Goal: Information Seeking & Learning: Find specific fact

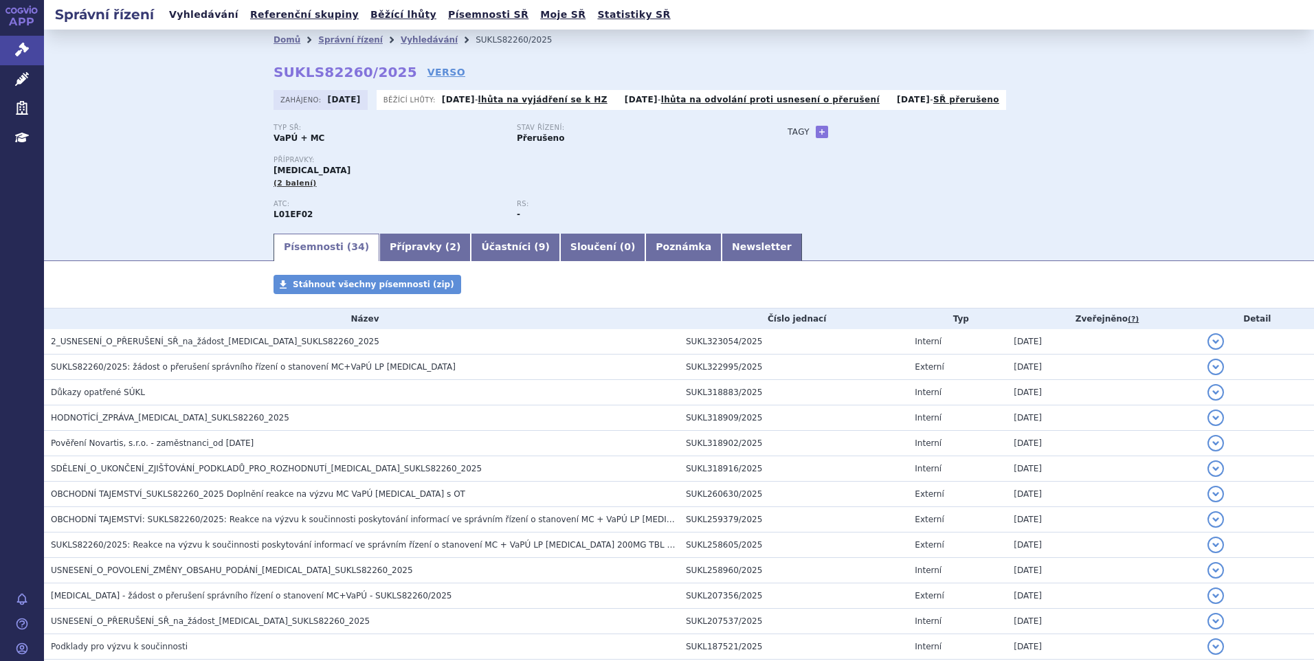
click at [212, 16] on link "Vyhledávání" at bounding box center [204, 14] width 78 height 19
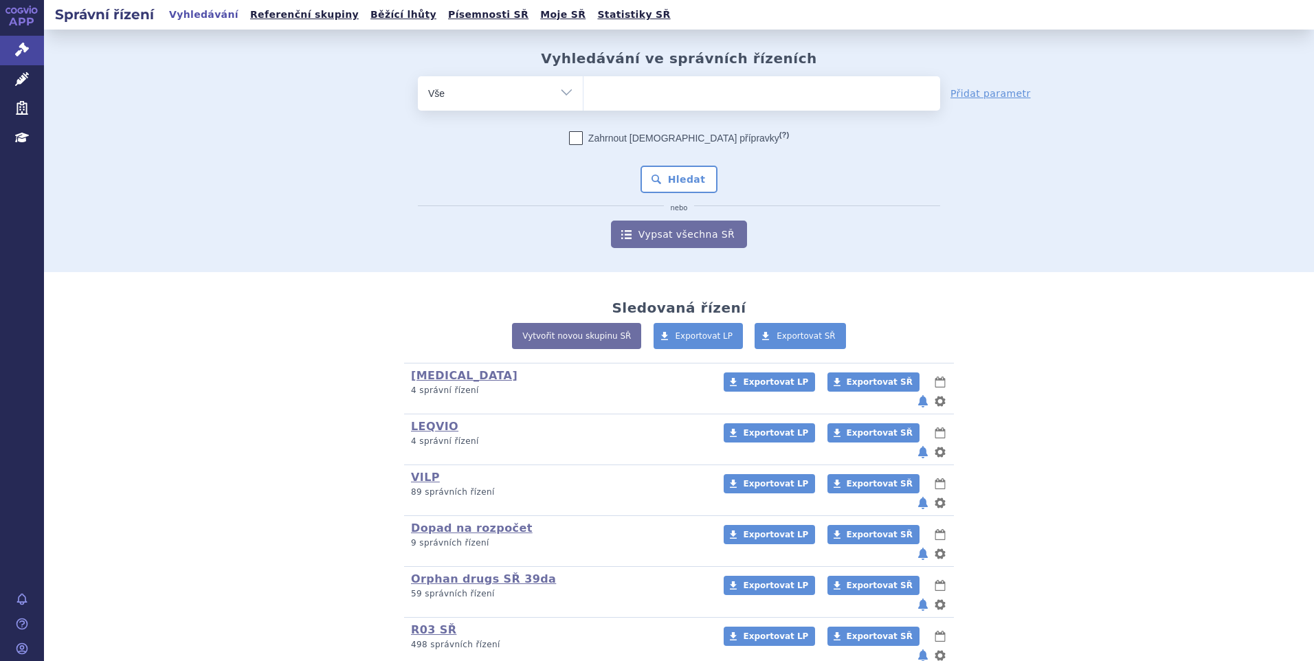
click at [611, 93] on ul at bounding box center [762, 90] width 357 height 29
click at [584, 93] on select at bounding box center [583, 93] width 1 height 34
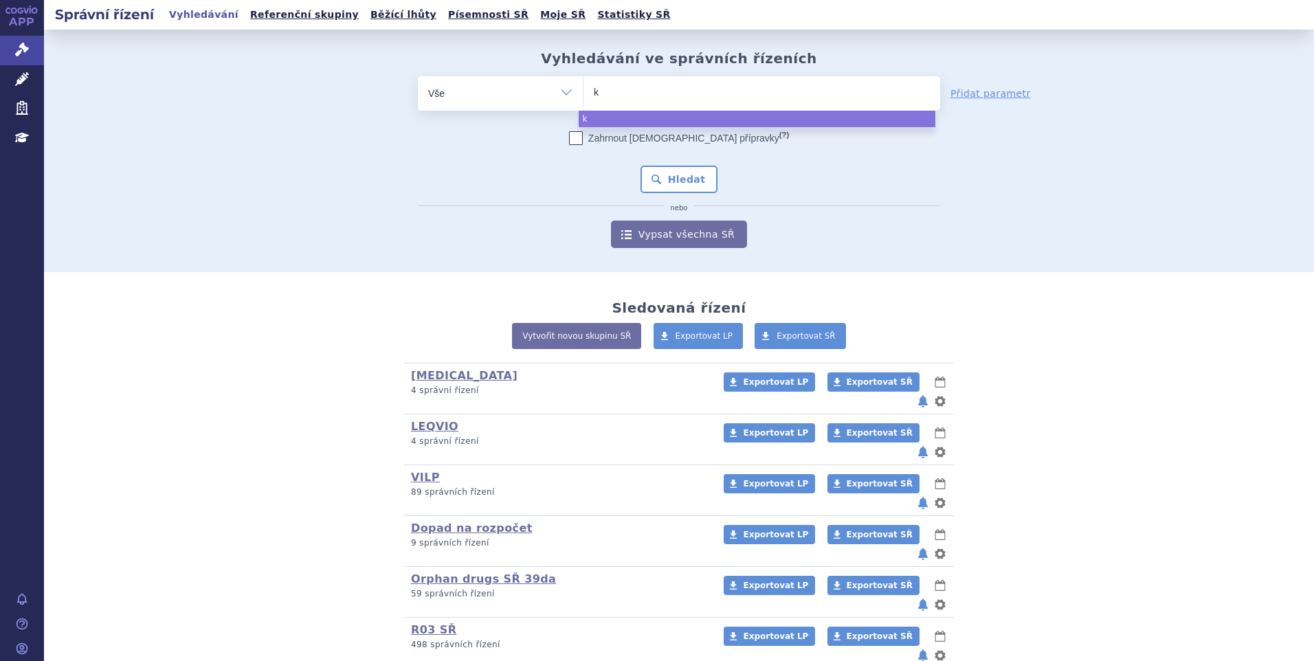
type input "ki"
type input "kis"
type input "kisqa"
type input "[MEDICAL_DATA]"
select select "[MEDICAL_DATA]"
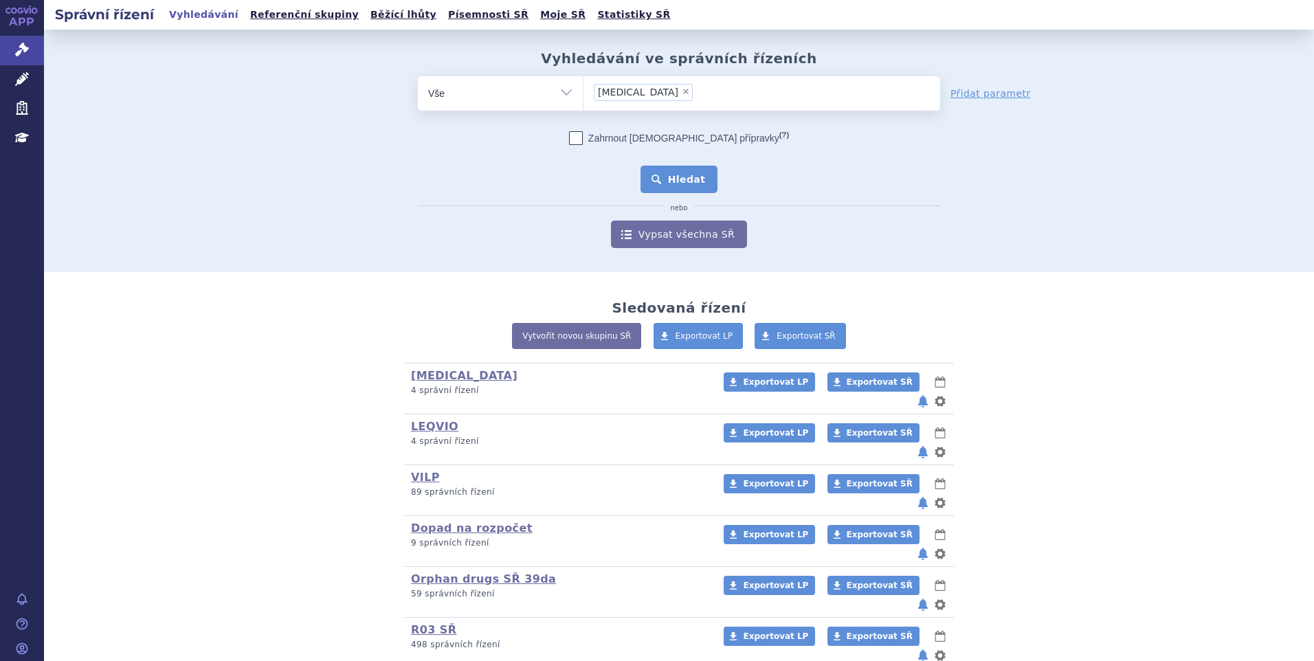
click at [673, 187] on button "Hledat" at bounding box center [680, 179] width 78 height 27
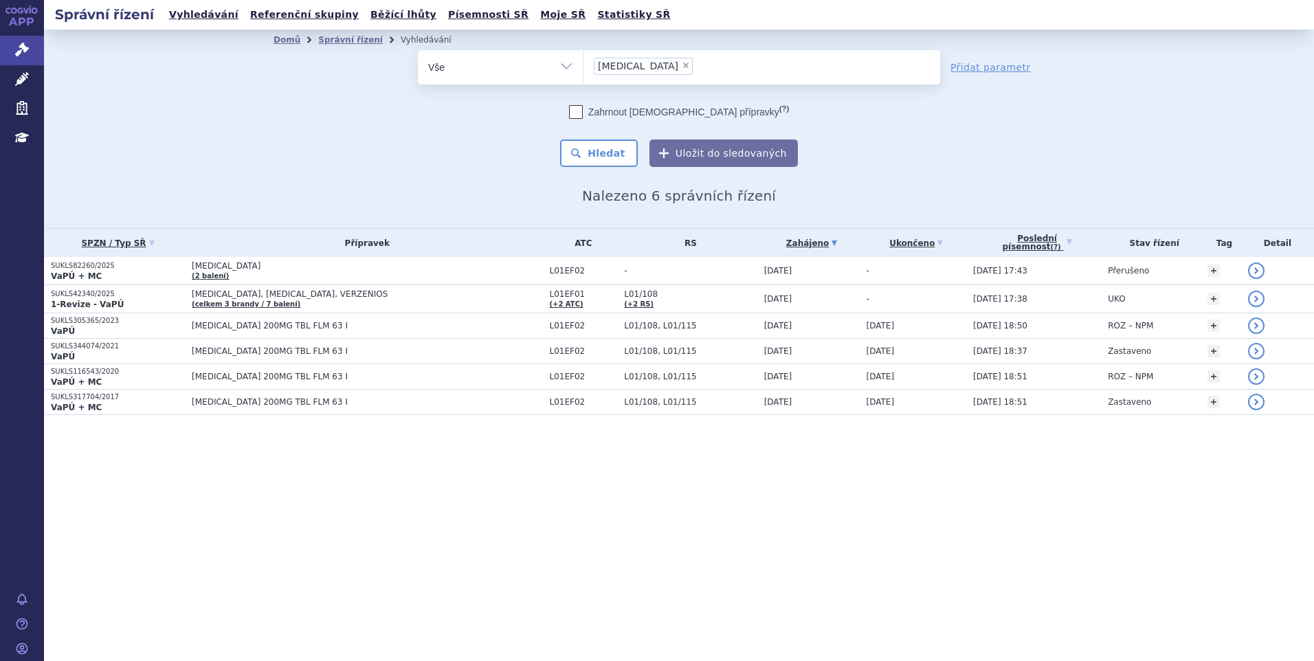
click at [636, 67] on li "× kisqali" at bounding box center [643, 66] width 99 height 17
click at [584, 67] on select "kisqali" at bounding box center [583, 66] width 1 height 34
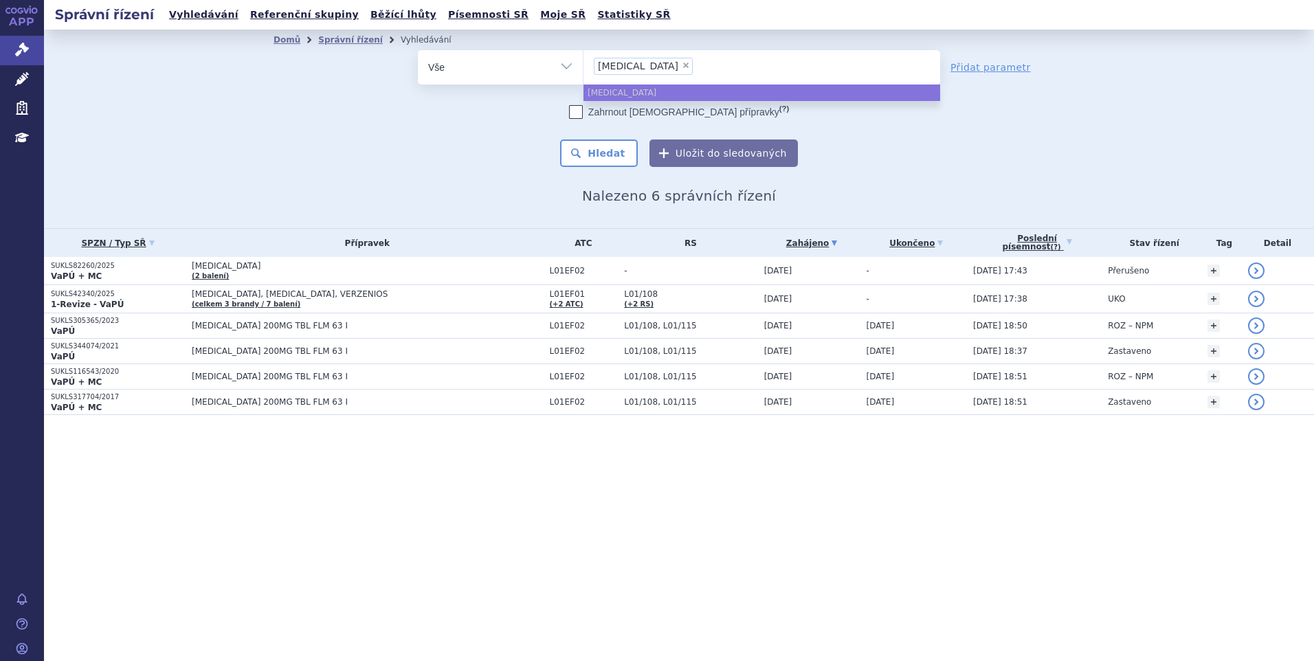
click at [682, 67] on span "×" at bounding box center [686, 65] width 8 height 8
click at [584, 67] on select "kisqali" at bounding box center [583, 66] width 1 height 34
select select
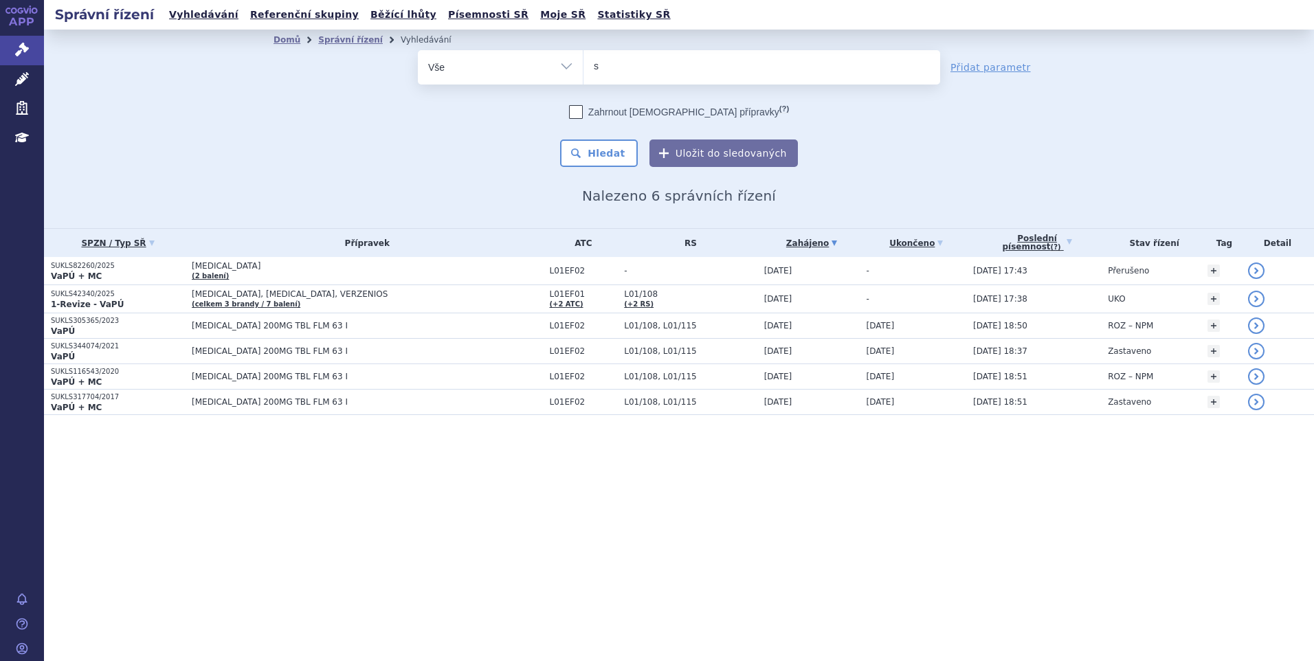
type input "sk"
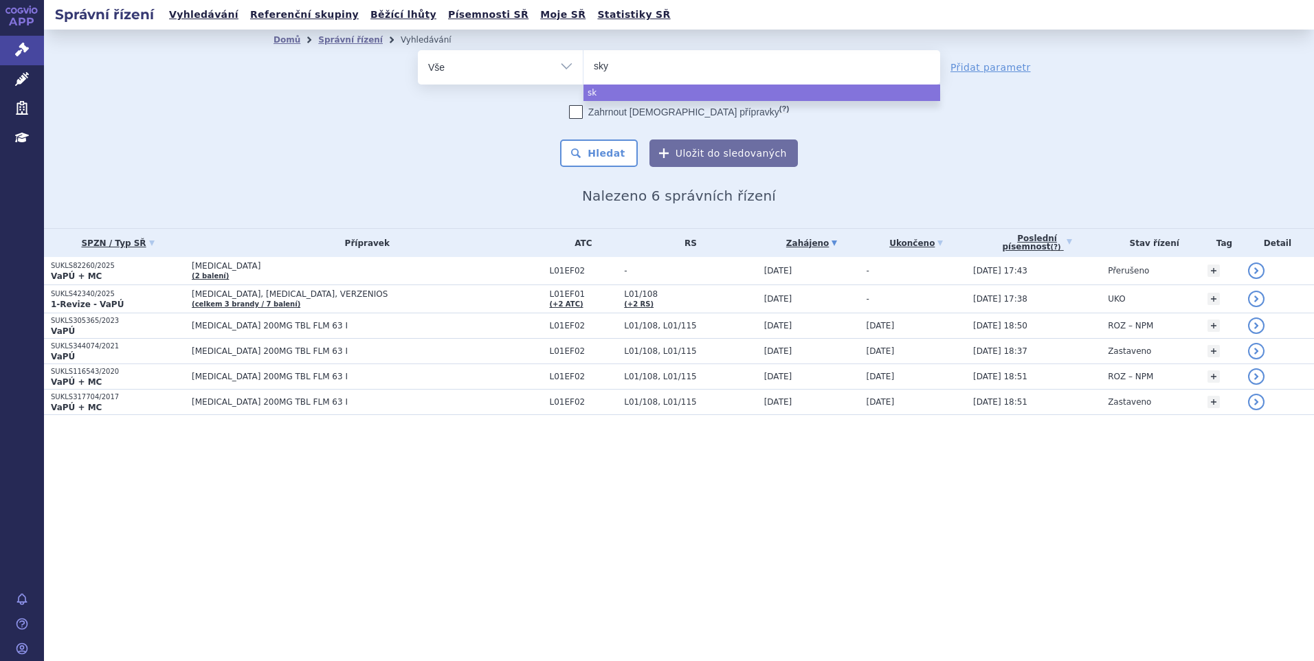
type input "skyc"
type input "skycla"
type input "skyclary"
type input "skyclarys"
select select "skyclarys"
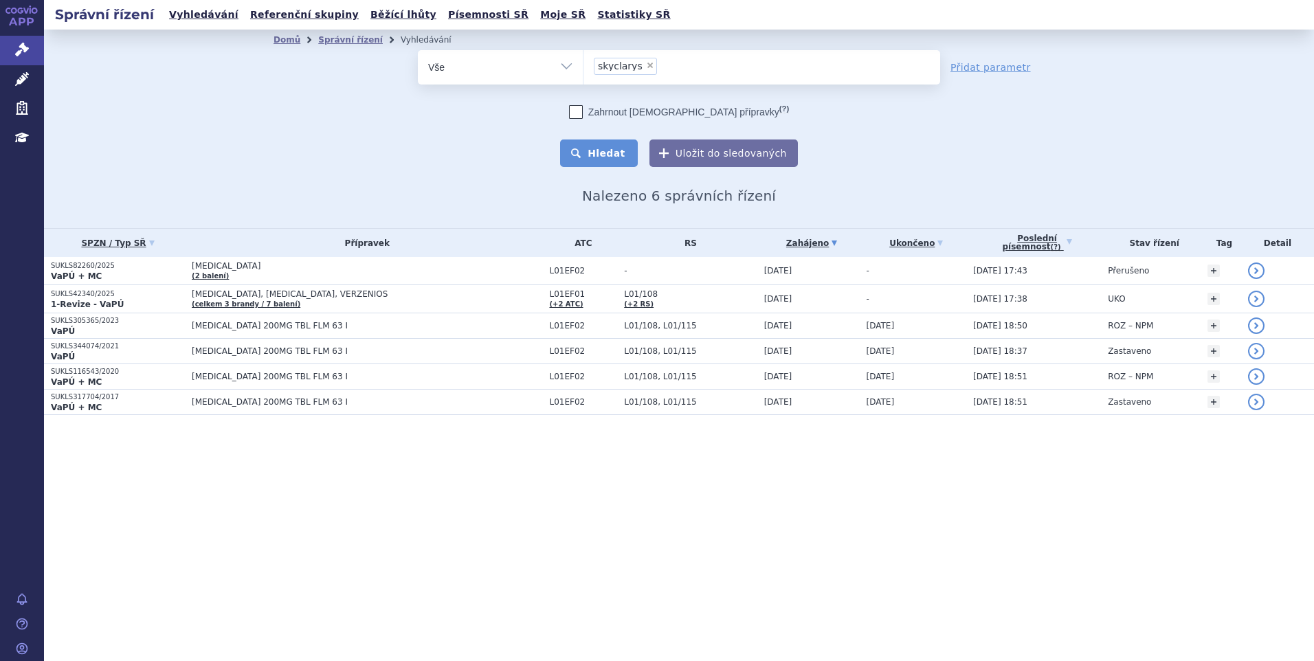
click at [600, 144] on button "Hledat" at bounding box center [599, 153] width 78 height 27
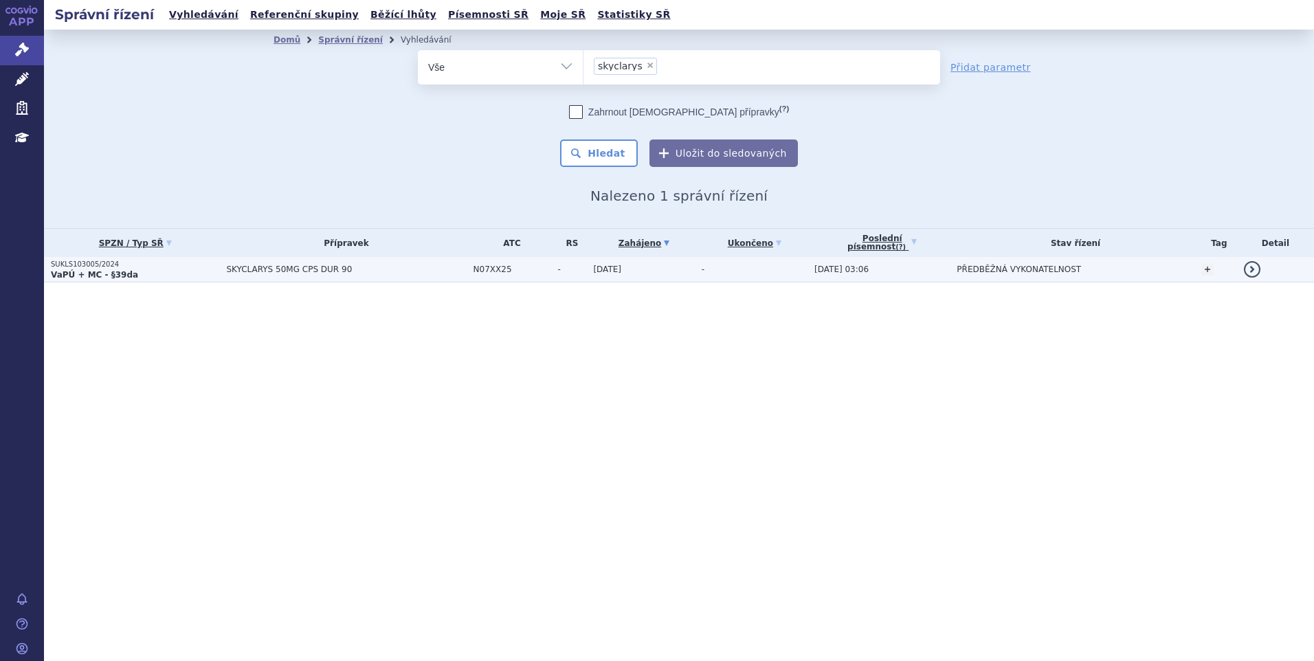
click at [185, 267] on p "SUKLS103005/2024" at bounding box center [135, 265] width 168 height 10
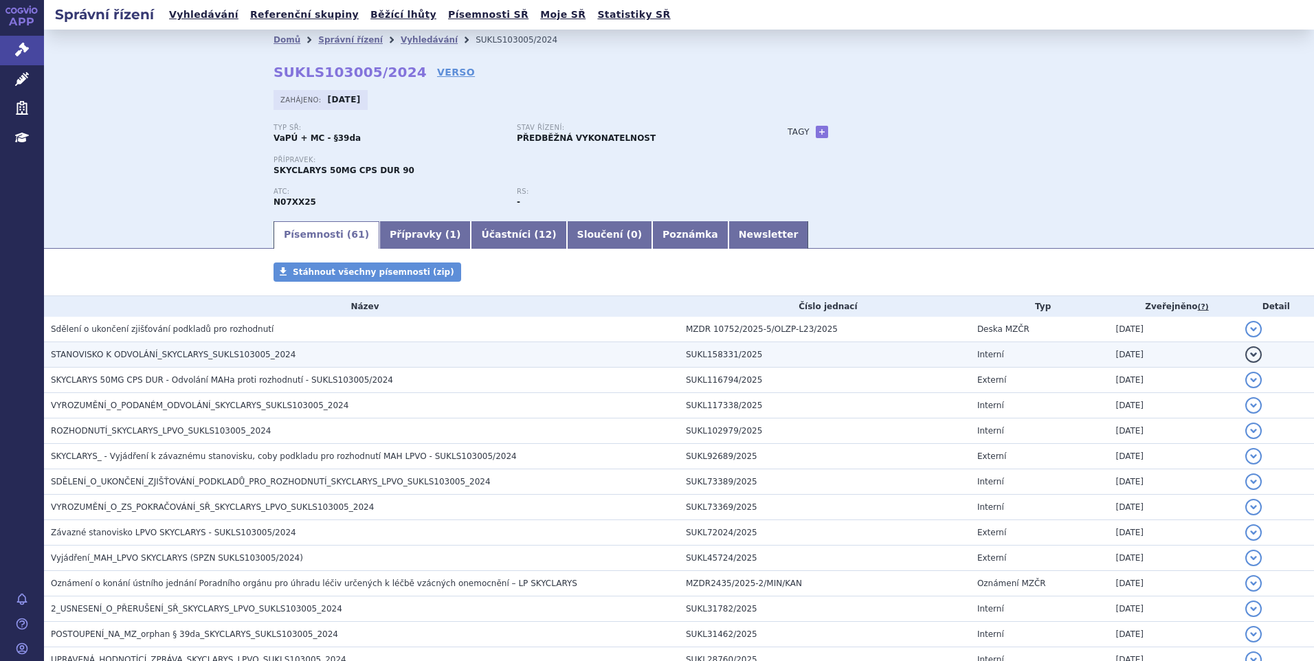
click at [179, 350] on span "STANOVISKO K ODVOLÁNÍ_SKYCLARYS_SUKLS103005_2024" at bounding box center [173, 355] width 245 height 10
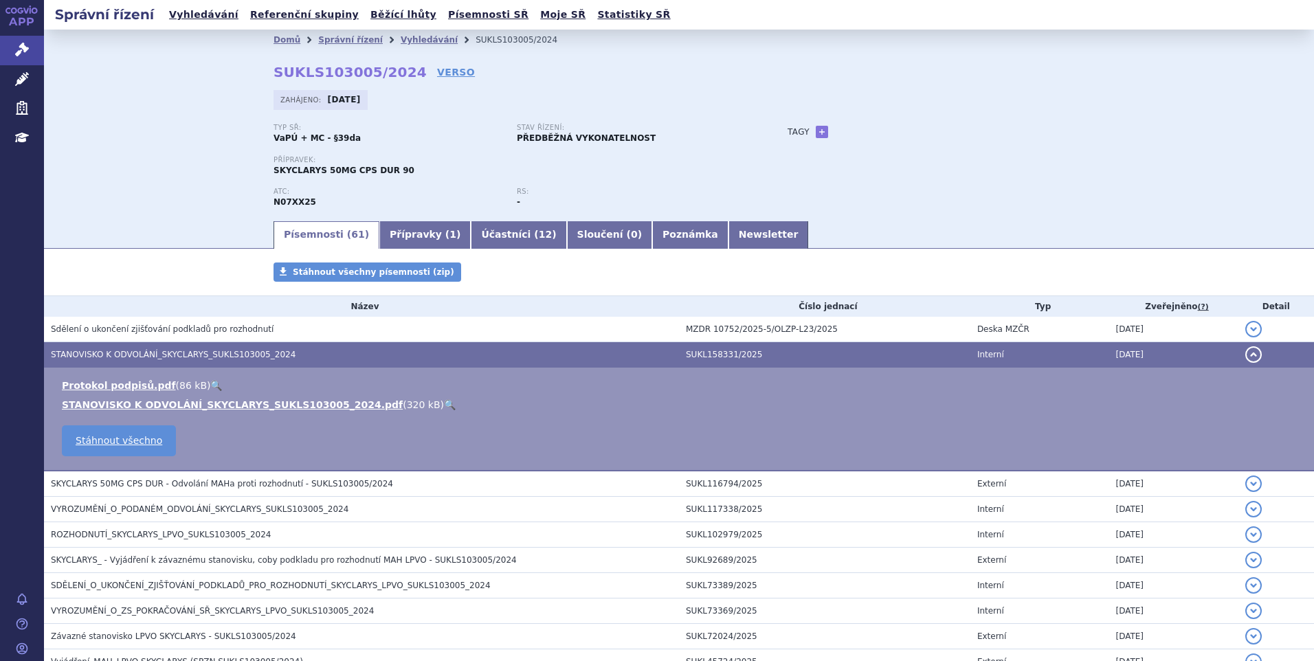
click at [444, 400] on link "🔍" at bounding box center [450, 404] width 12 height 11
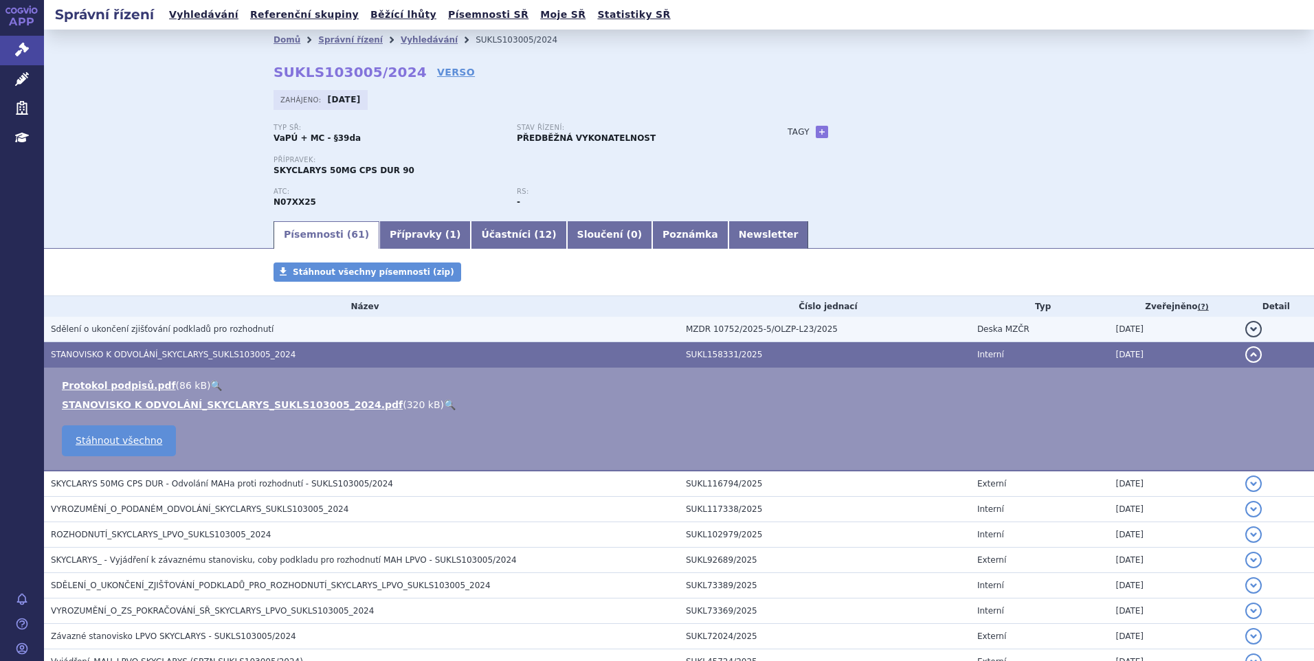
click at [153, 320] on td "Sdělení o ukončení zjišťování podkladů pro rozhodnutí" at bounding box center [361, 329] width 635 height 25
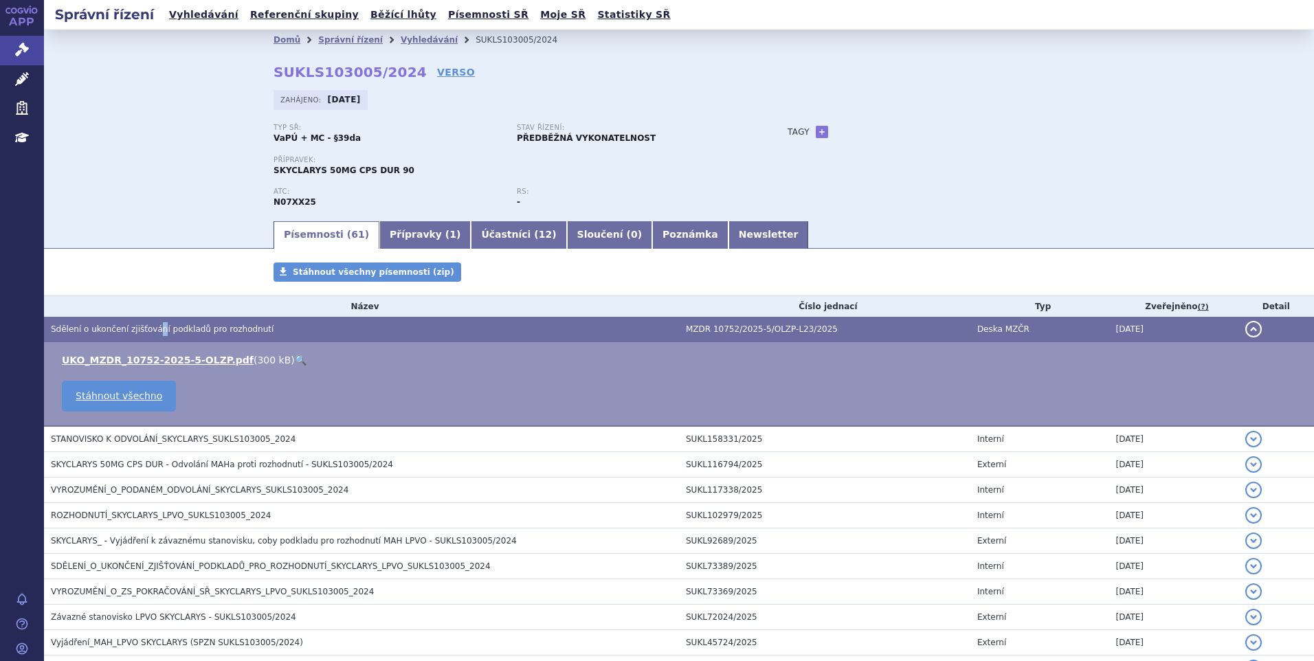
drag, startPoint x: 153, startPoint y: 320, endPoint x: 271, endPoint y: 361, distance: 125.9
click at [295, 361] on link "🔍" at bounding box center [301, 360] width 12 height 11
click at [134, 241] on div "Písemnosti ( 61 ) Přípravky ( 1 ) Účastníci ( 12 ) Sloučení ( 0 ) Poznámka News…" at bounding box center [679, 234] width 1270 height 30
